Goal: Contribute content

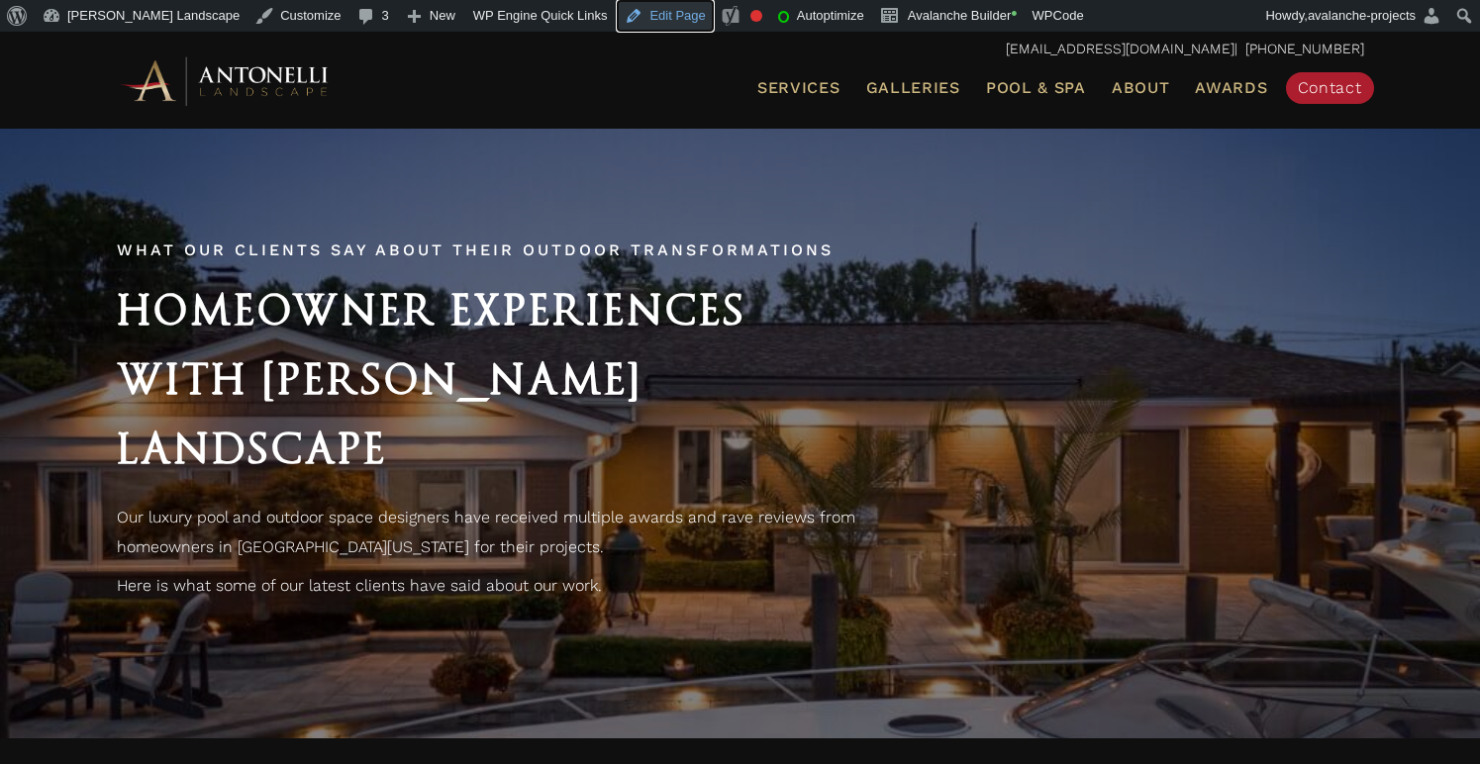
click at [617, 14] on link "Edit Page" at bounding box center [665, 16] width 96 height 32
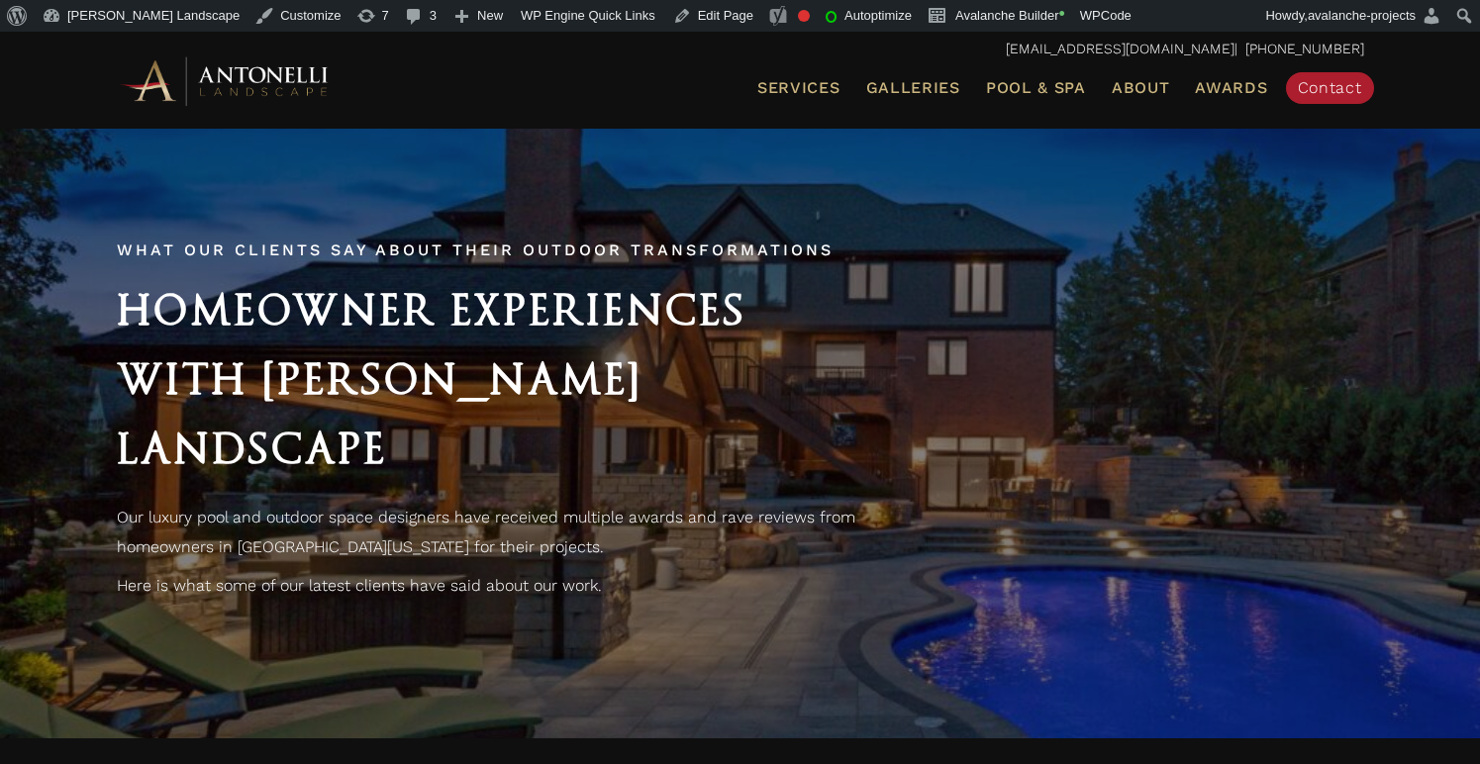
scroll to position [4, 0]
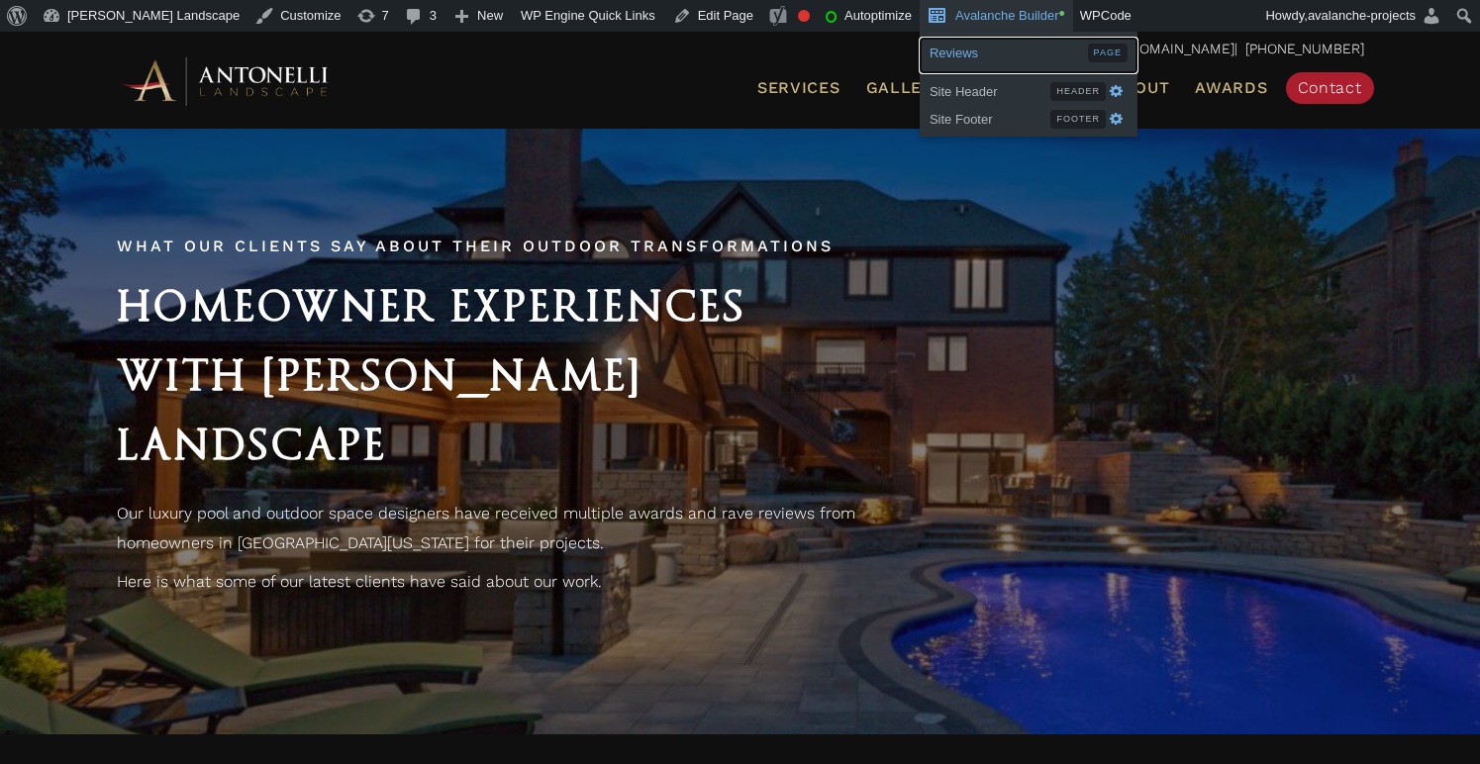
click at [938, 48] on span "Reviews" at bounding box center [1008, 51] width 158 height 26
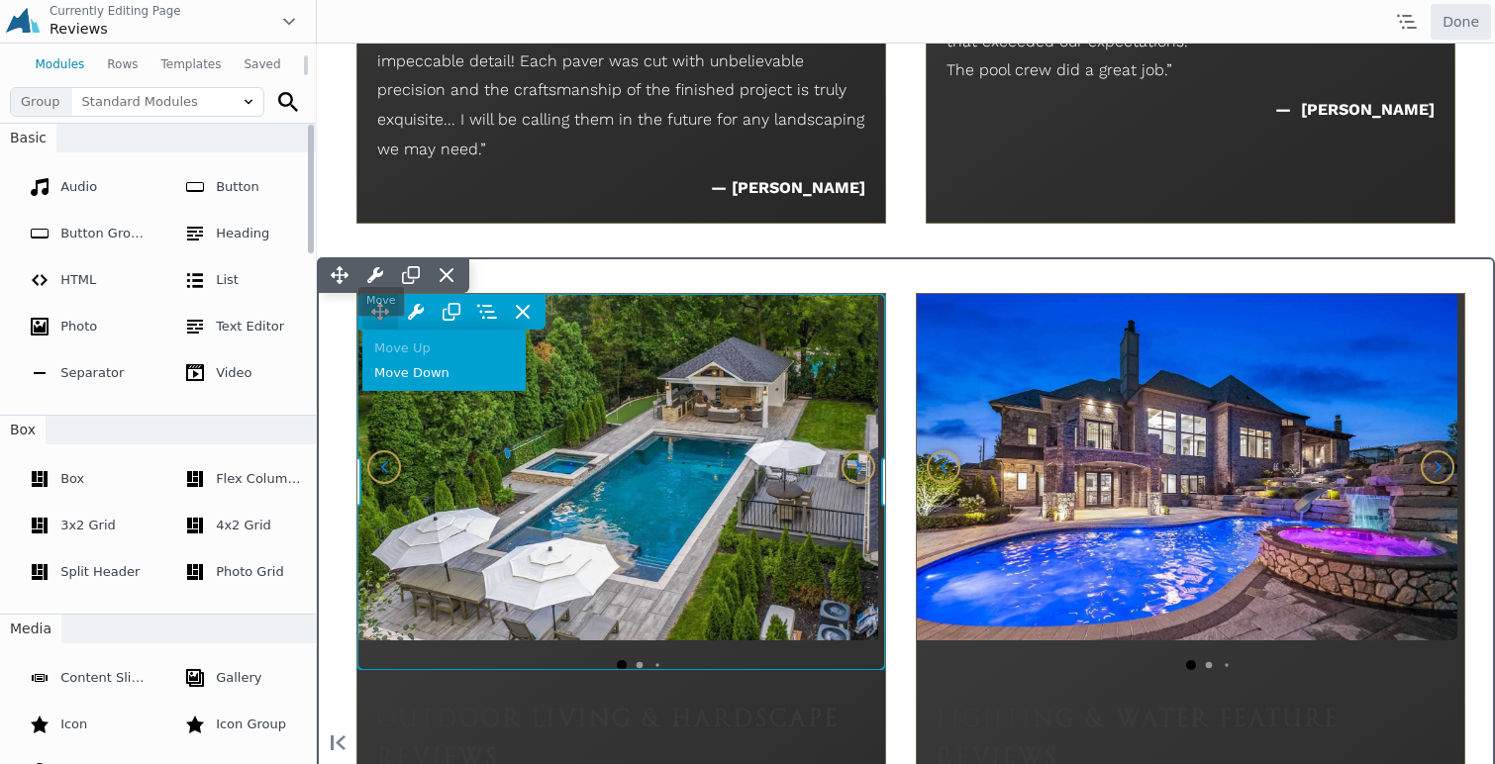
scroll to position [2200, 0]
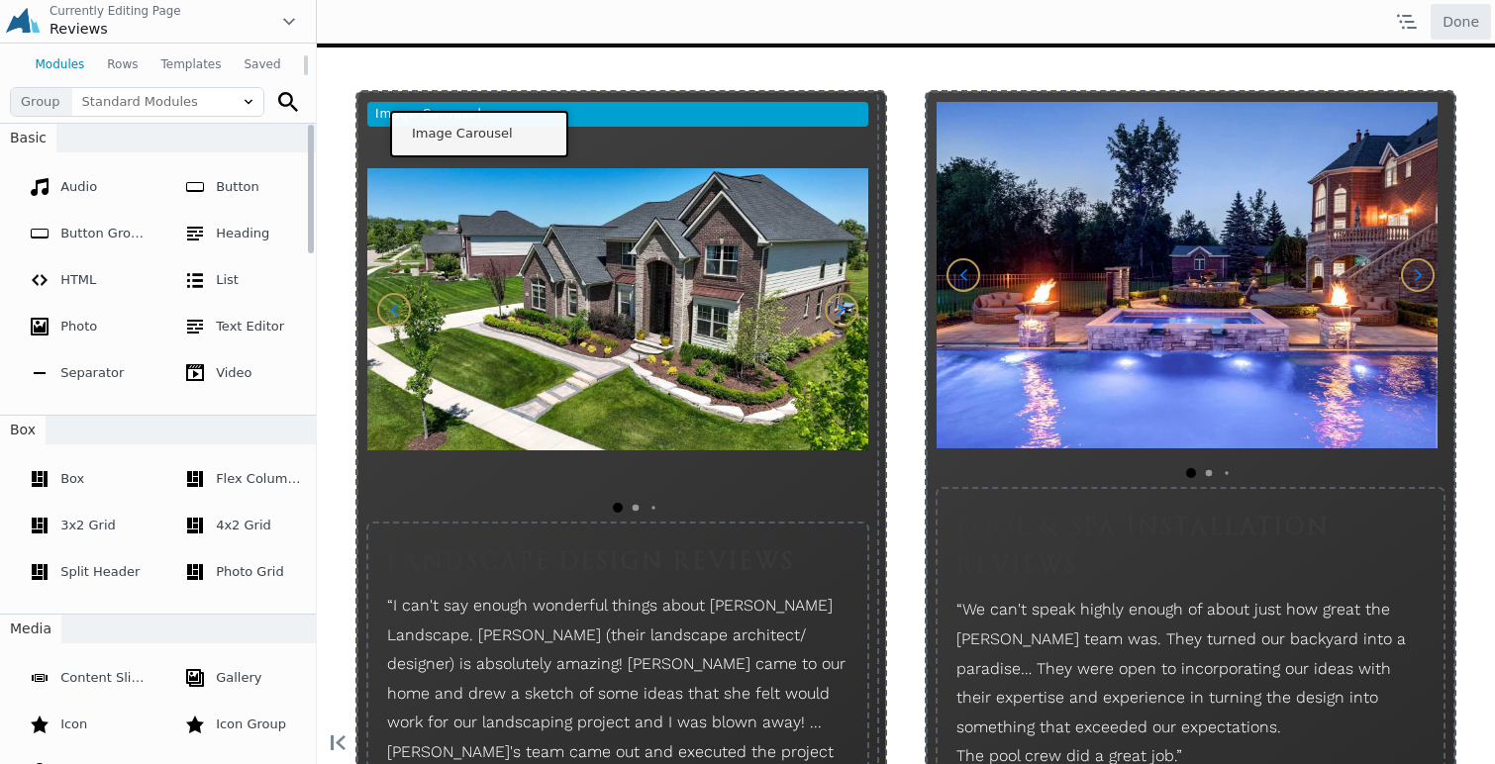
drag, startPoint x: 382, startPoint y: 346, endPoint x: 474, endPoint y: 130, distance: 235.5
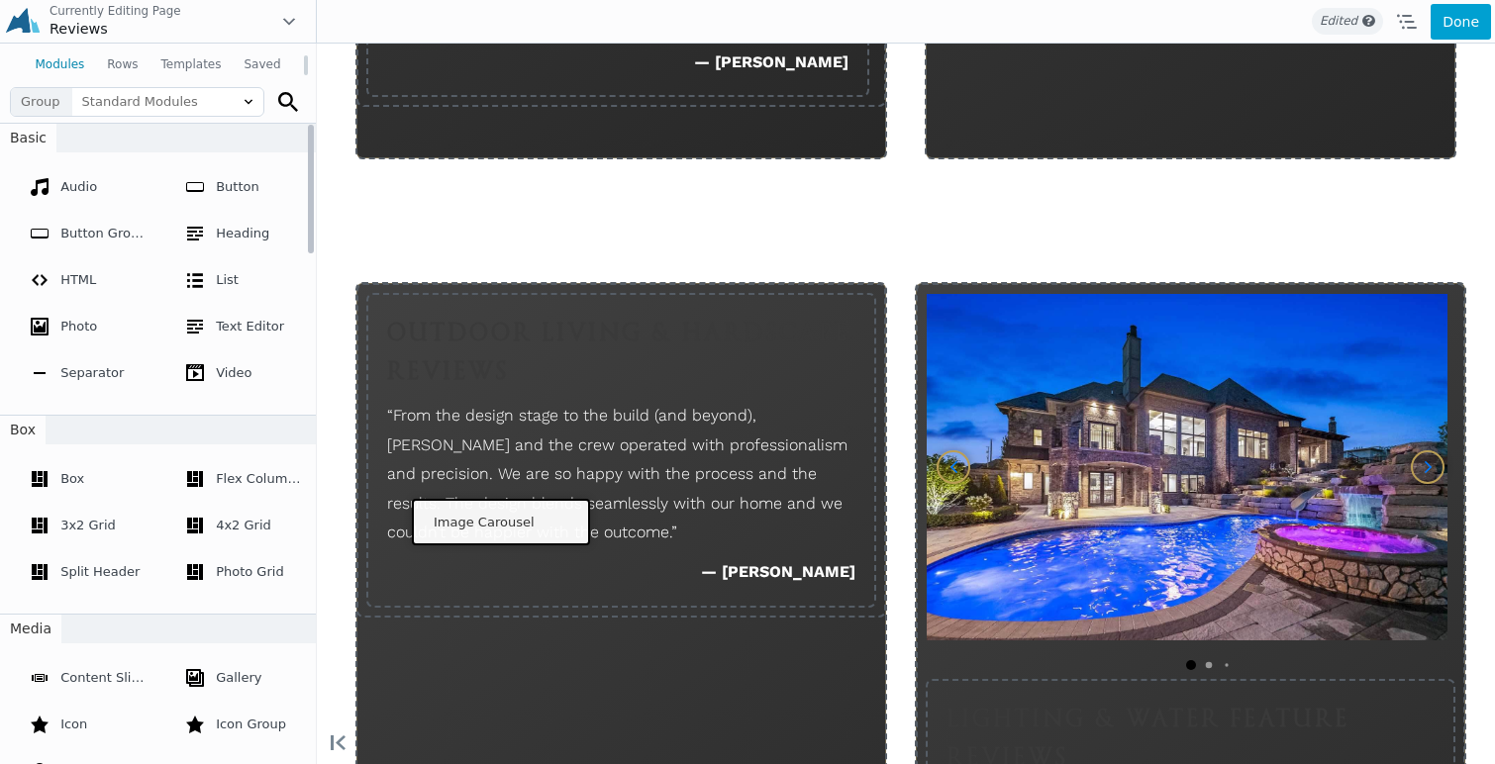
scroll to position [2245, 0]
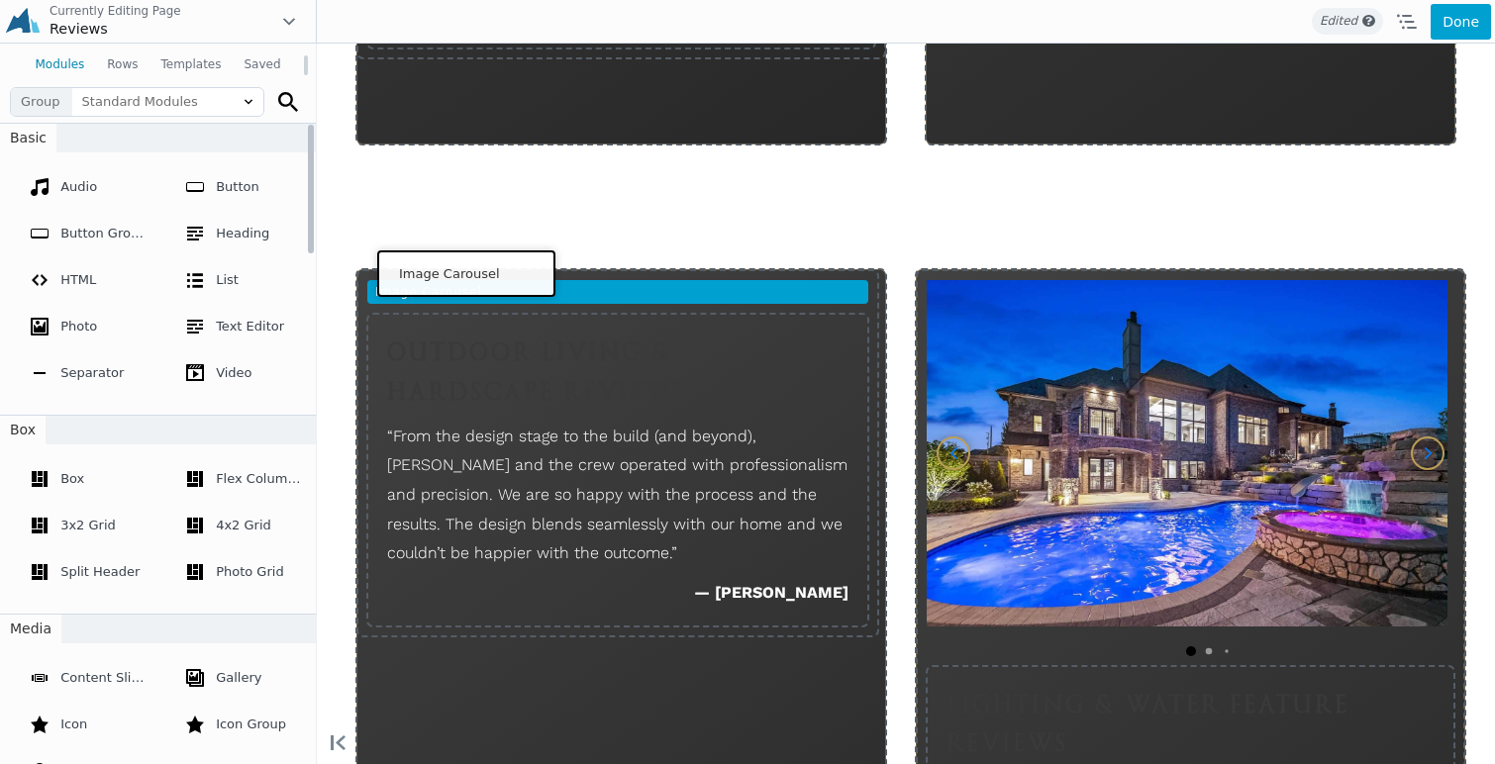
drag, startPoint x: 377, startPoint y: 465, endPoint x: 461, endPoint y: 270, distance: 212.4
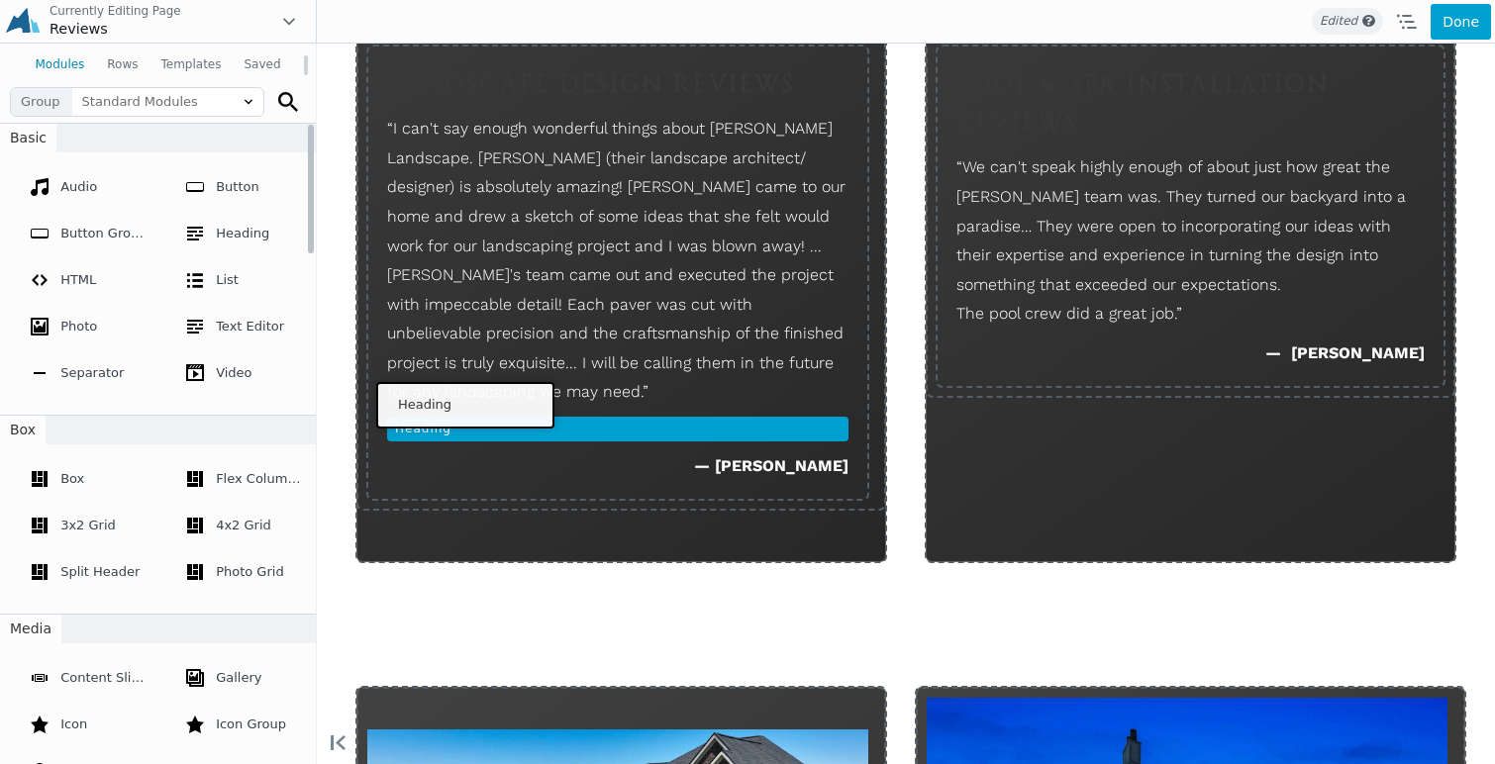
scroll to position [1502, 0]
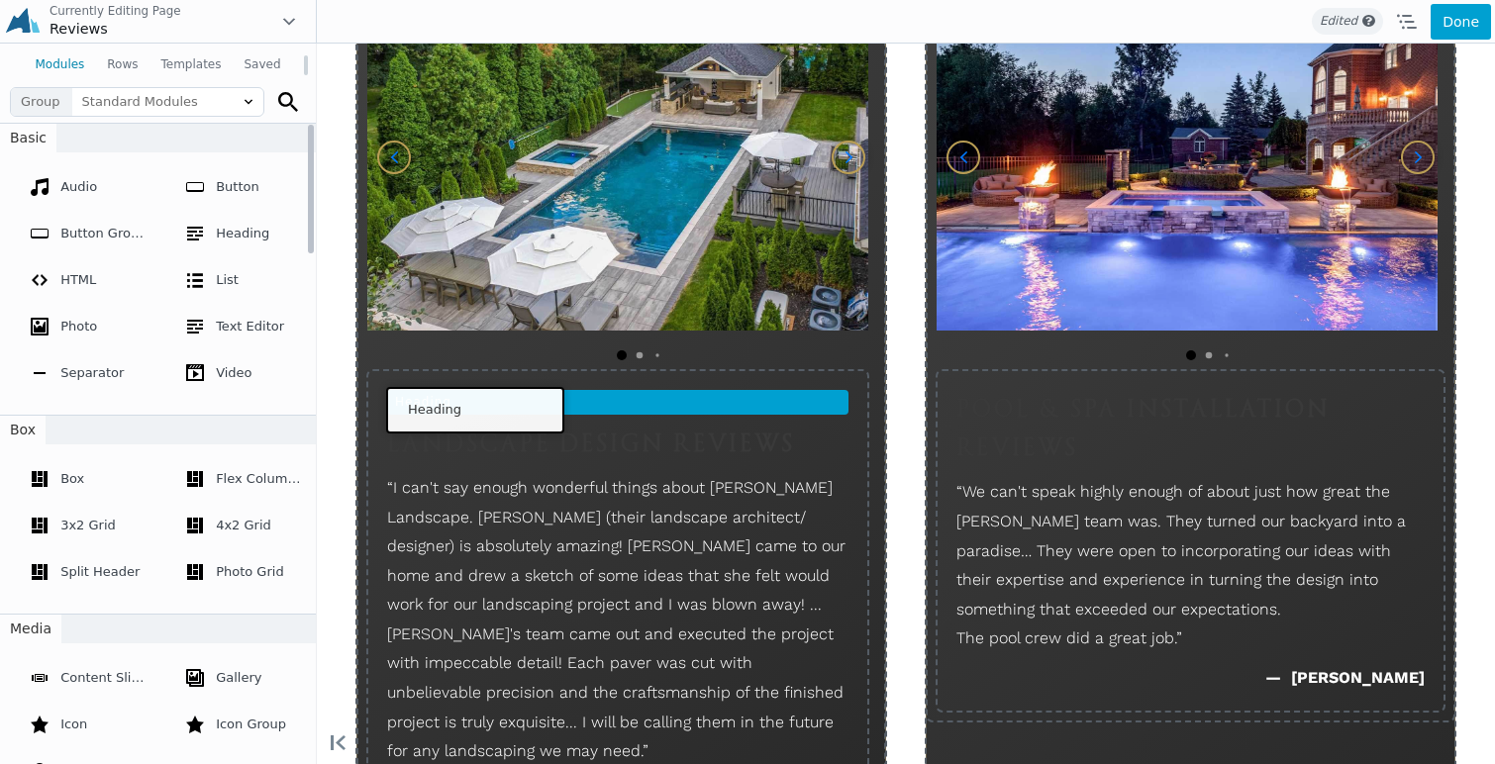
drag, startPoint x: 397, startPoint y: 665, endPoint x: 470, endPoint y: 406, distance: 269.5
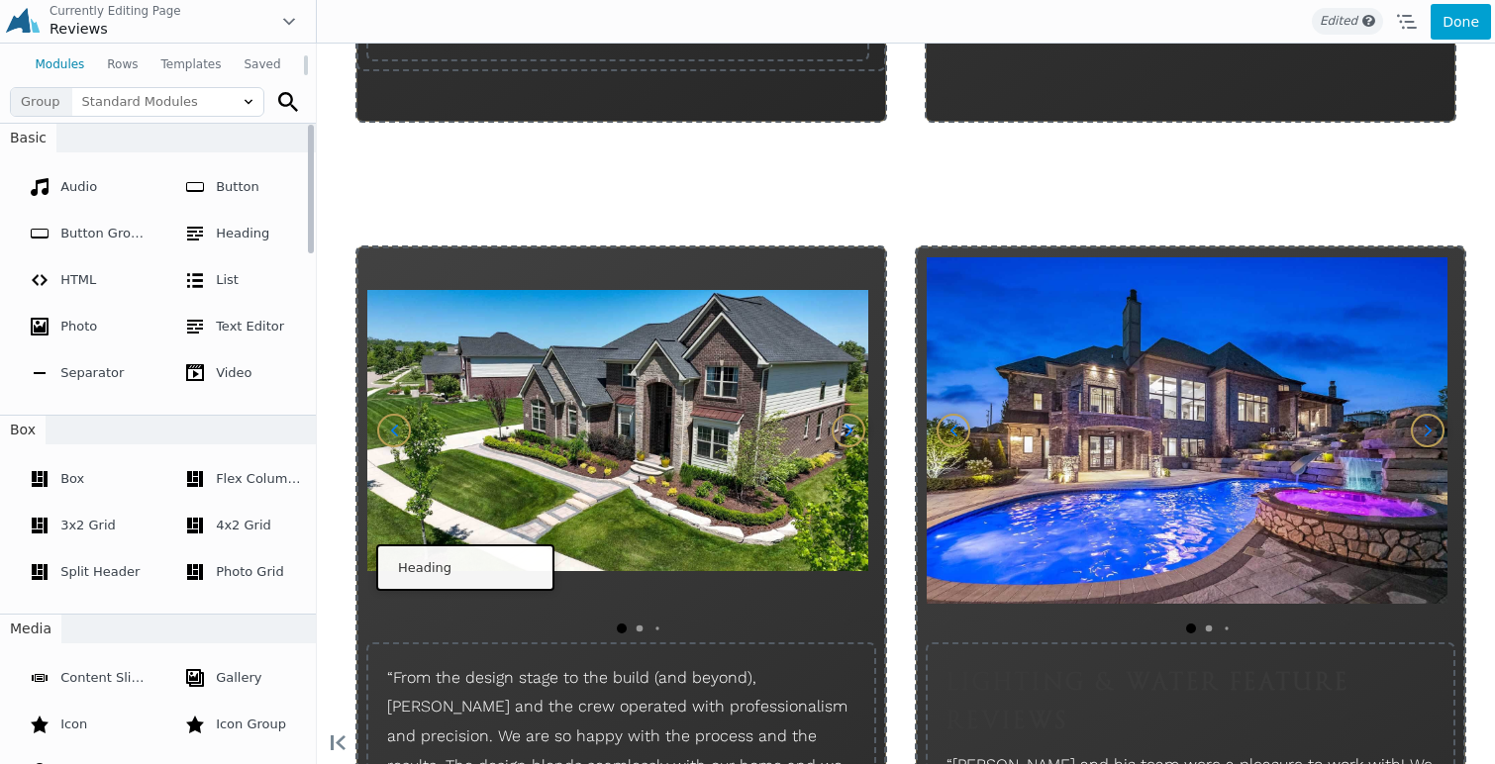
scroll to position [2429, 0]
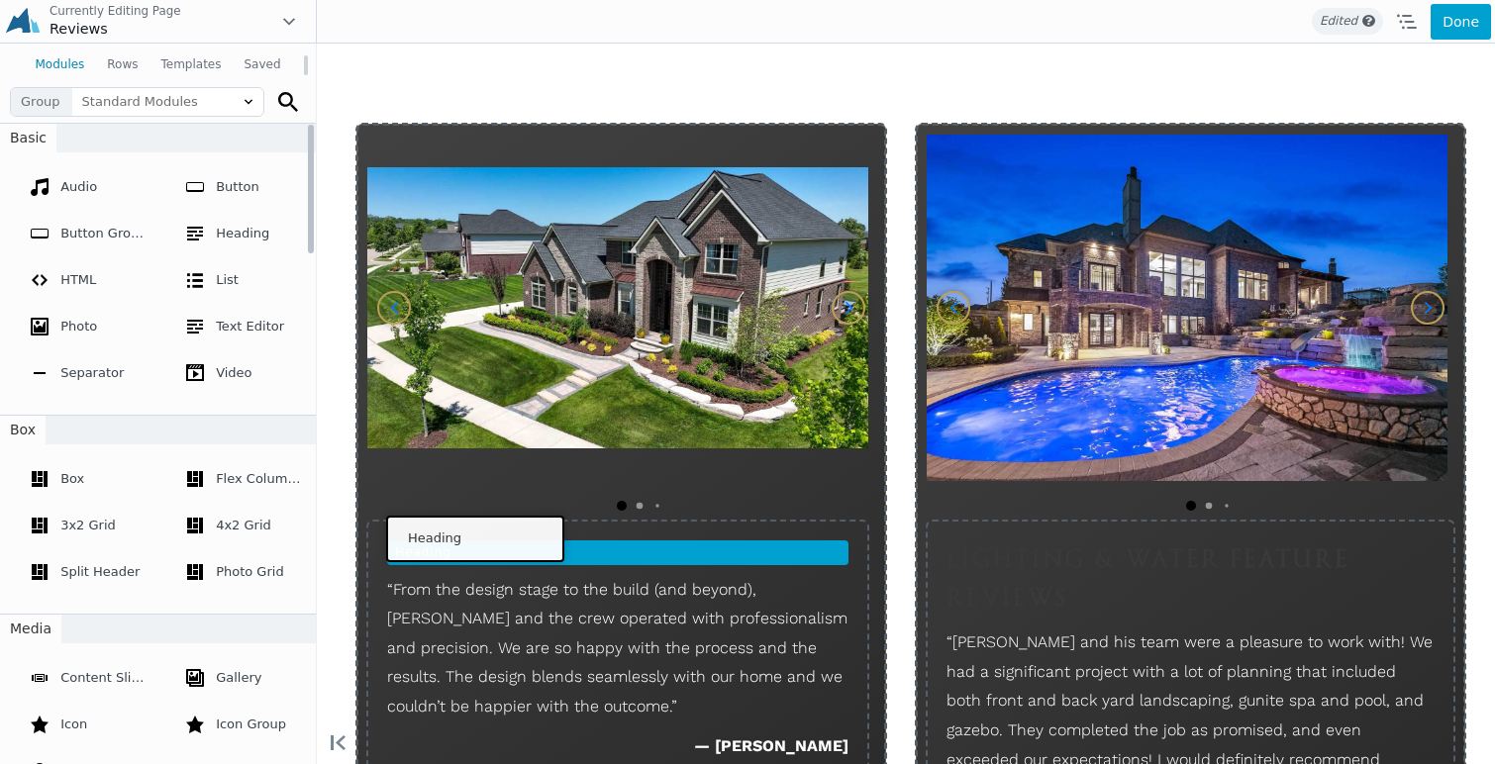
drag, startPoint x: 397, startPoint y: 493, endPoint x: 470, endPoint y: 535, distance: 84.7
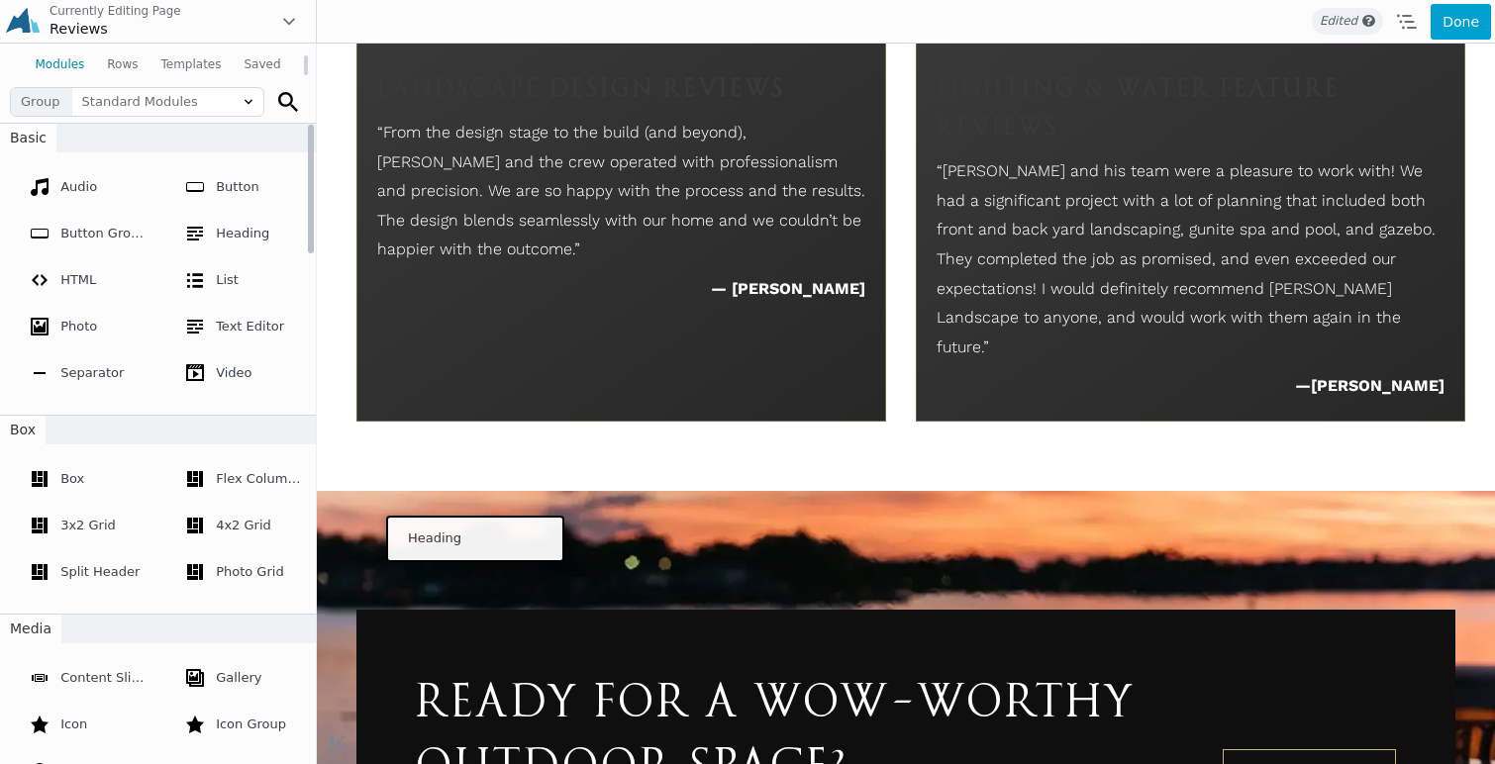
scroll to position [1989, 0]
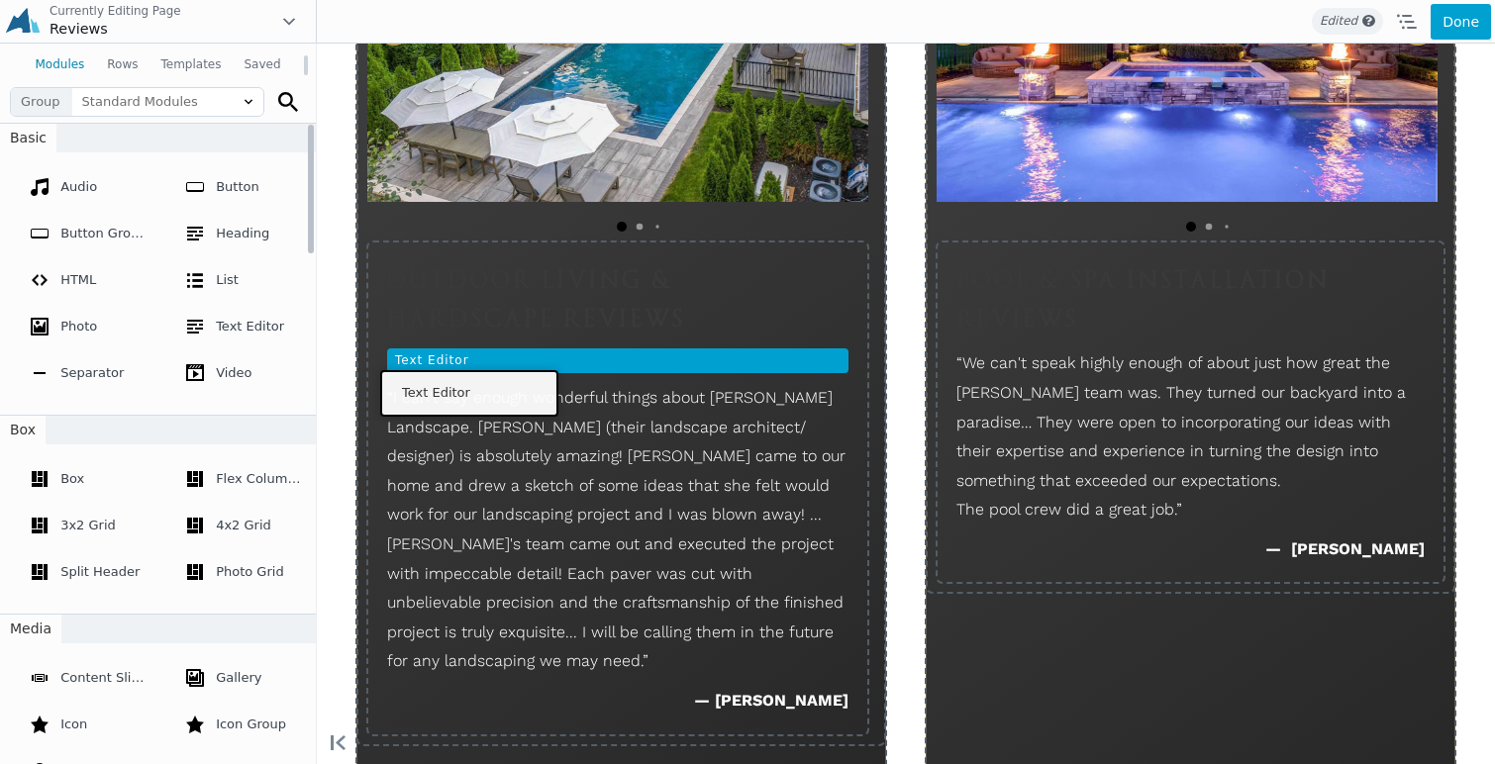
drag, startPoint x: 398, startPoint y: 606, endPoint x: 464, endPoint y: 390, distance: 225.7
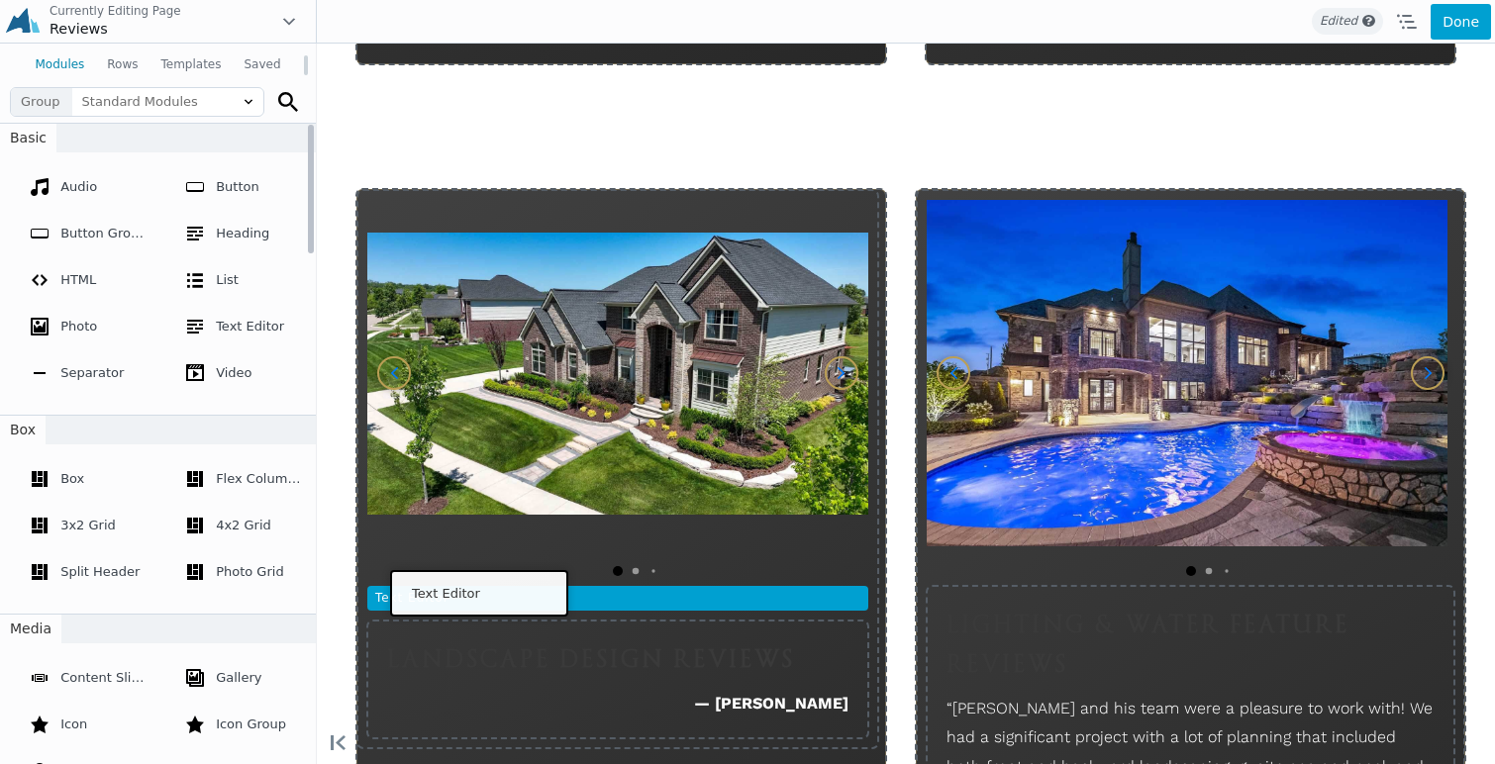
scroll to position [2247, 0]
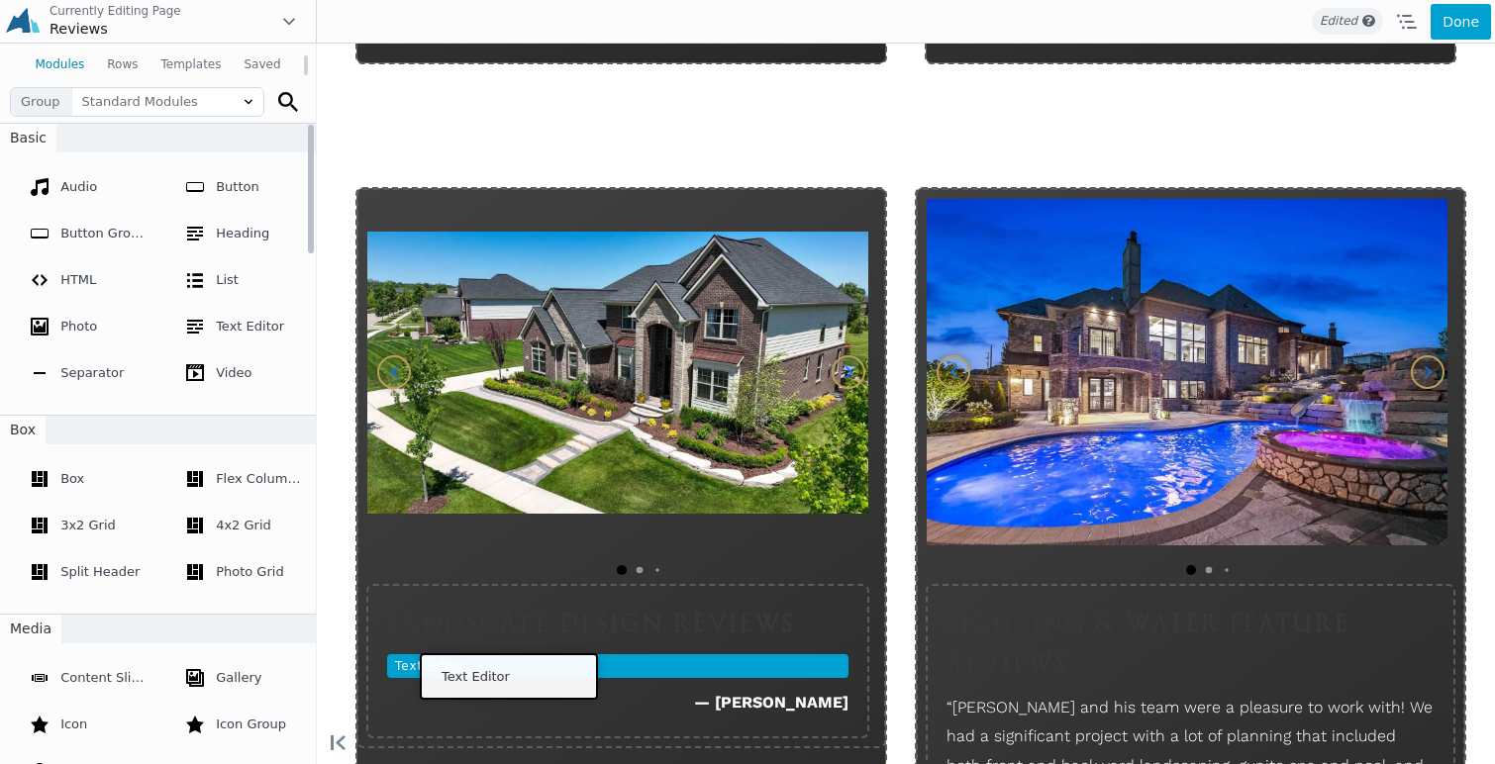
drag, startPoint x: 397, startPoint y: 518, endPoint x: 504, endPoint y: 673, distance: 188.6
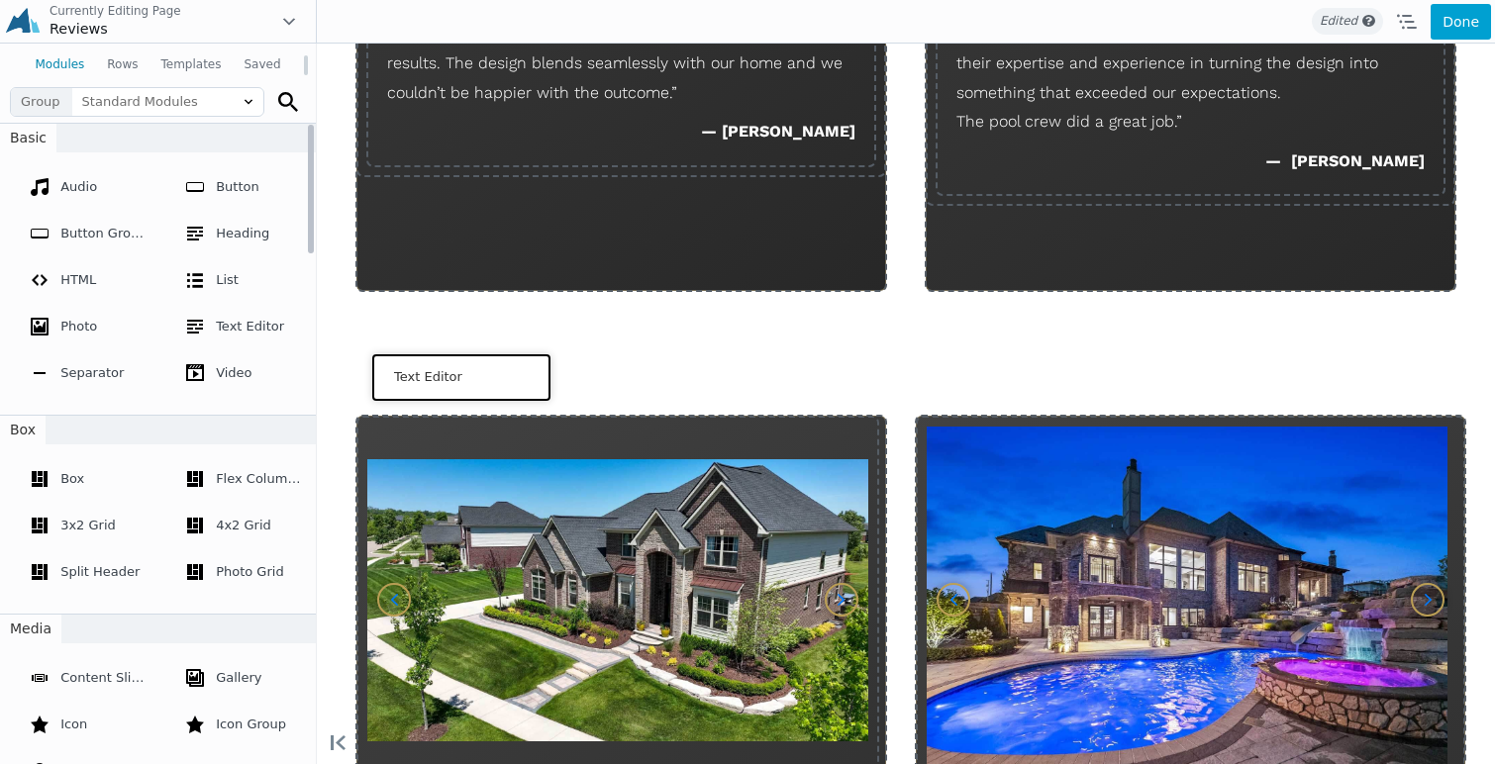
scroll to position [1936, 0]
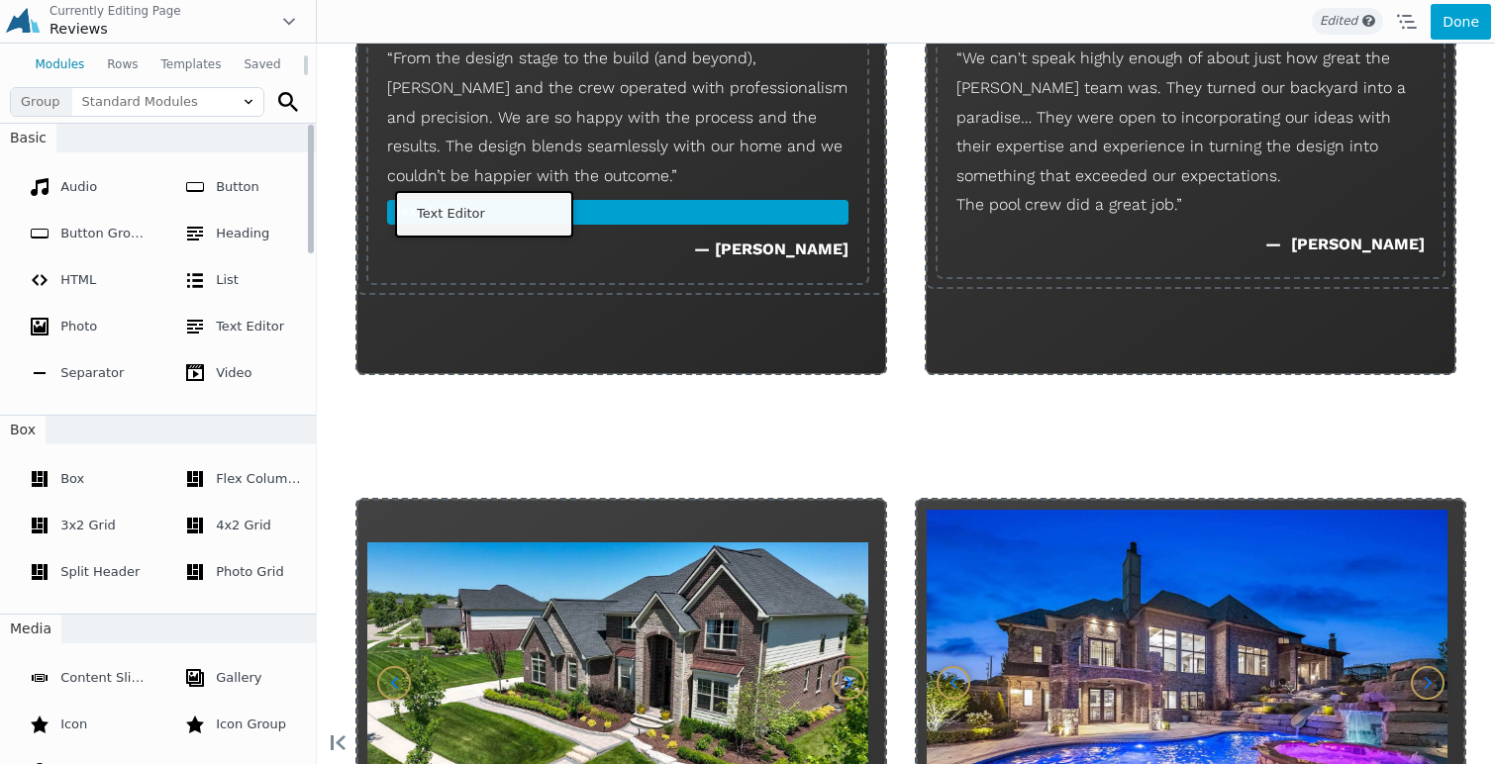
drag, startPoint x: 395, startPoint y: 721, endPoint x: 479, endPoint y: 211, distance: 516.6
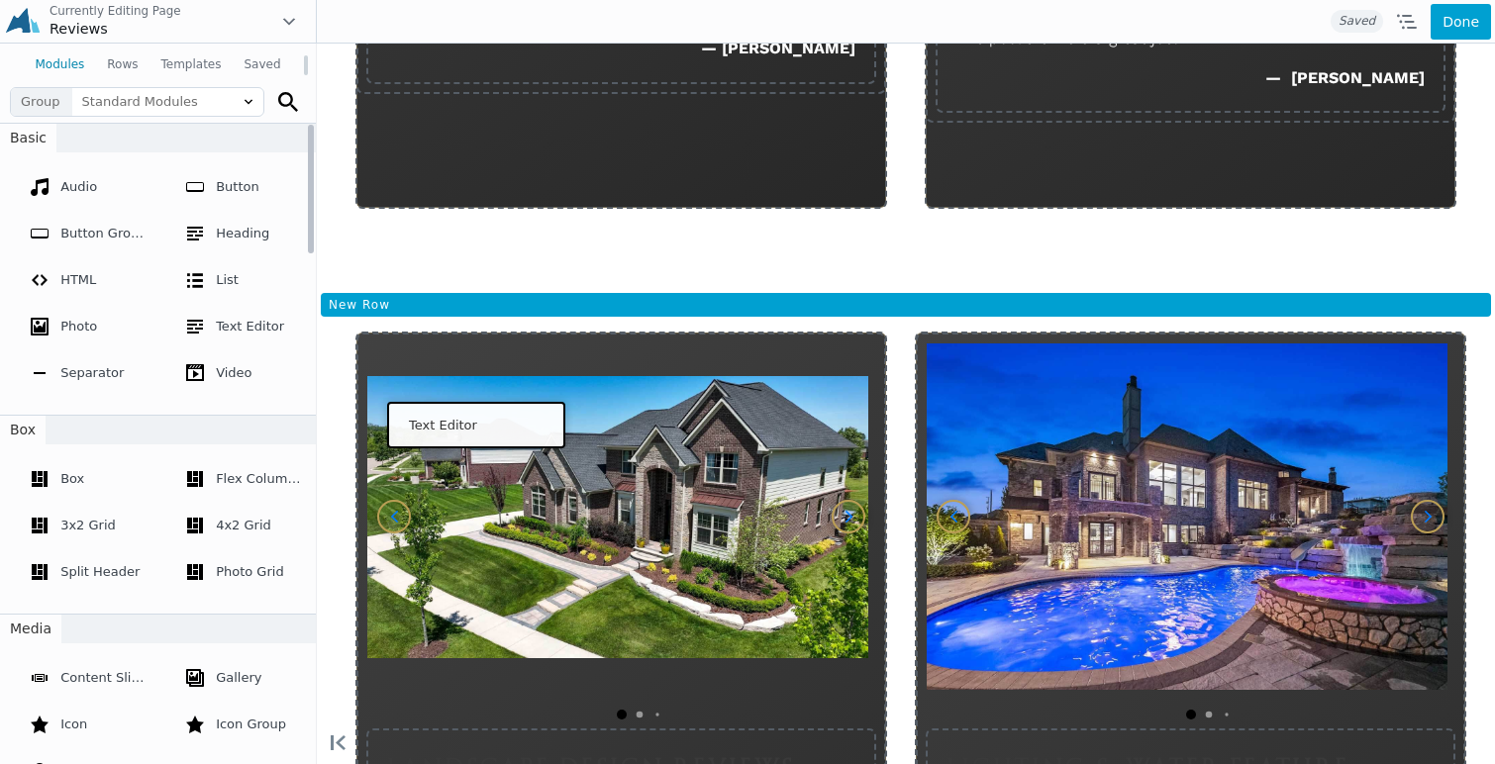
scroll to position [2588, 0]
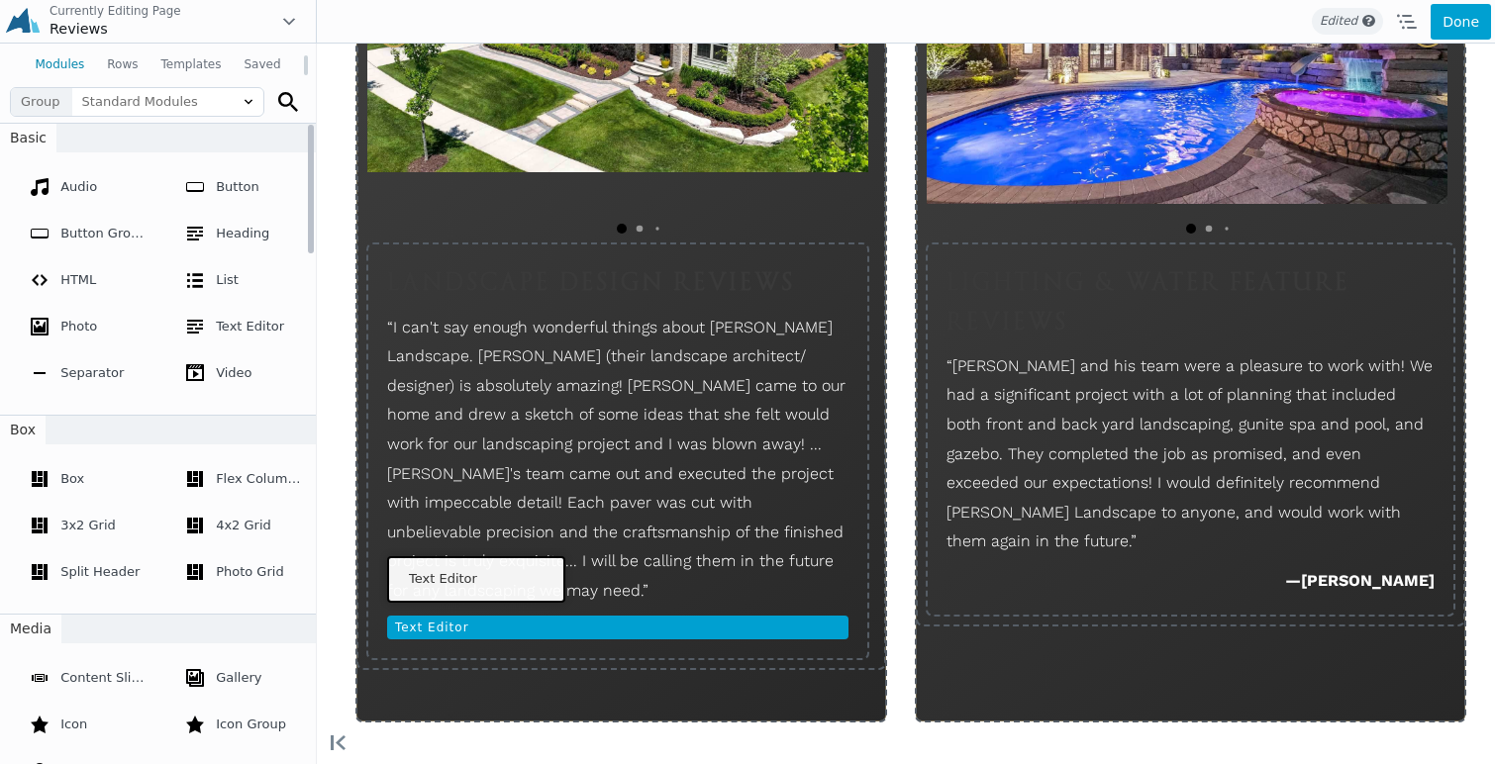
drag, startPoint x: 396, startPoint y: 256, endPoint x: 471, endPoint y: 575, distance: 327.5
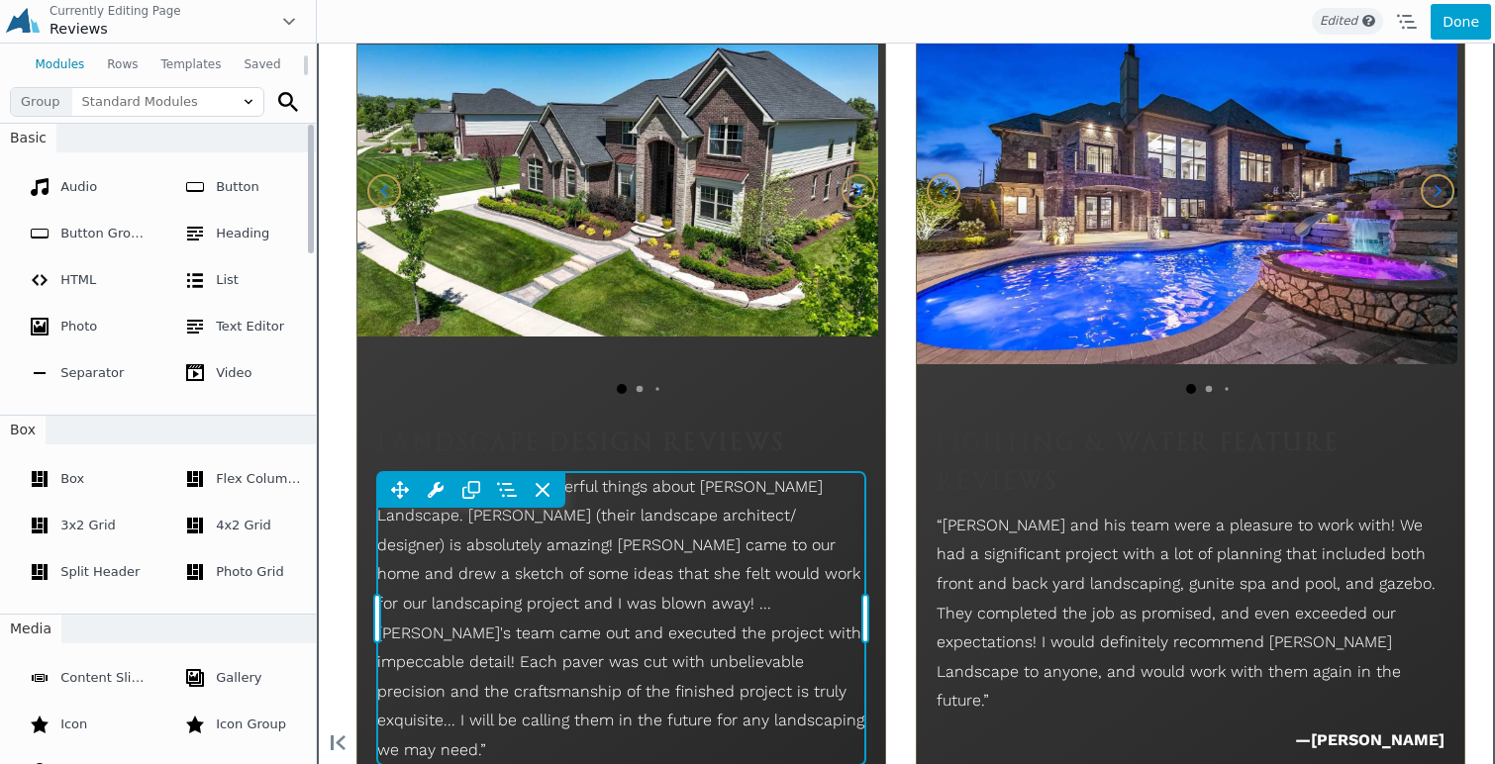
scroll to position [1957, 0]
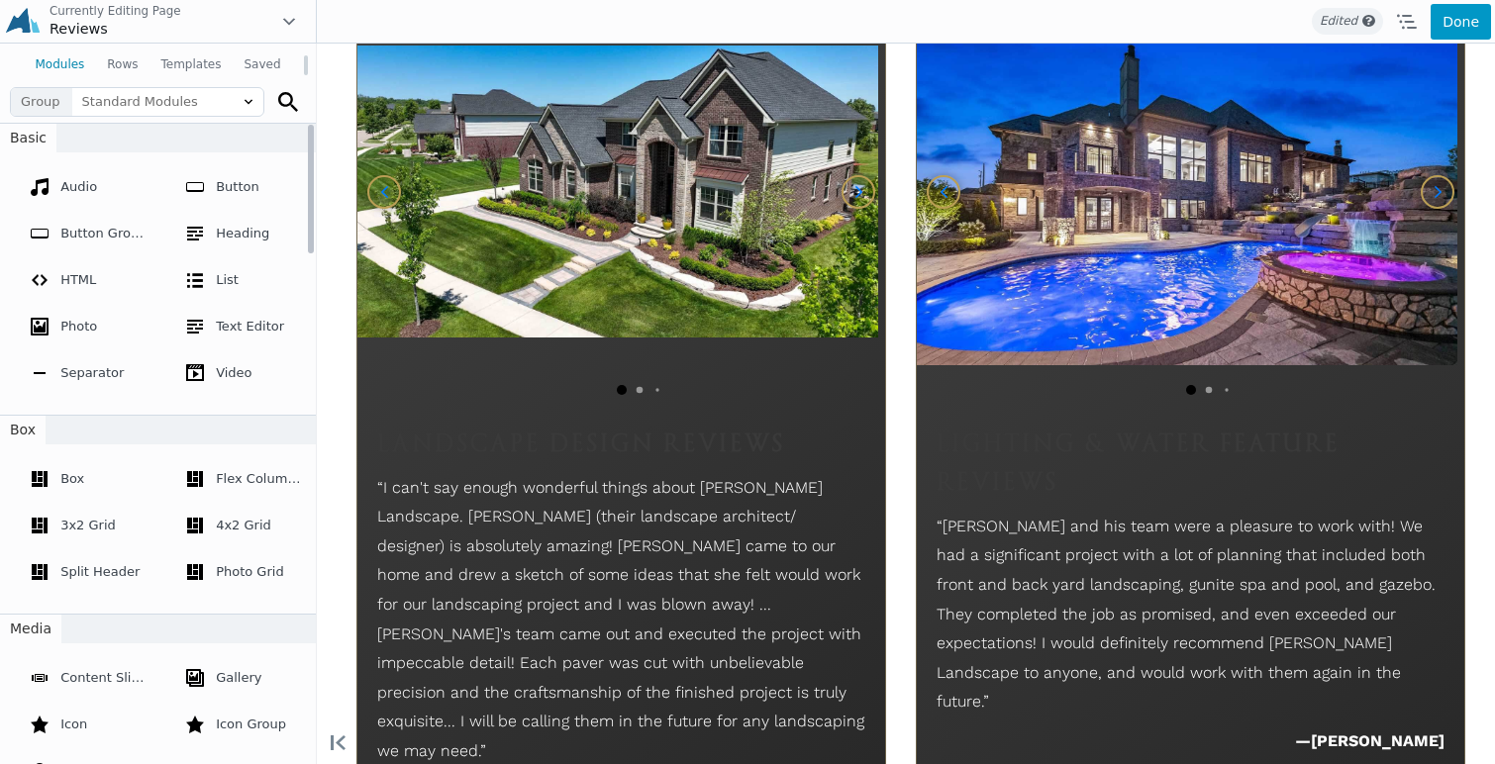
click at [1446, 31] on button "Done" at bounding box center [1460, 22] width 60 height 36
drag, startPoint x: 1373, startPoint y: 28, endPoint x: 1284, endPoint y: 62, distance: 95.6
click at [1373, 28] on span "Publish" at bounding box center [1379, 22] width 73 height 36
